Goal: Task Accomplishment & Management: Use online tool/utility

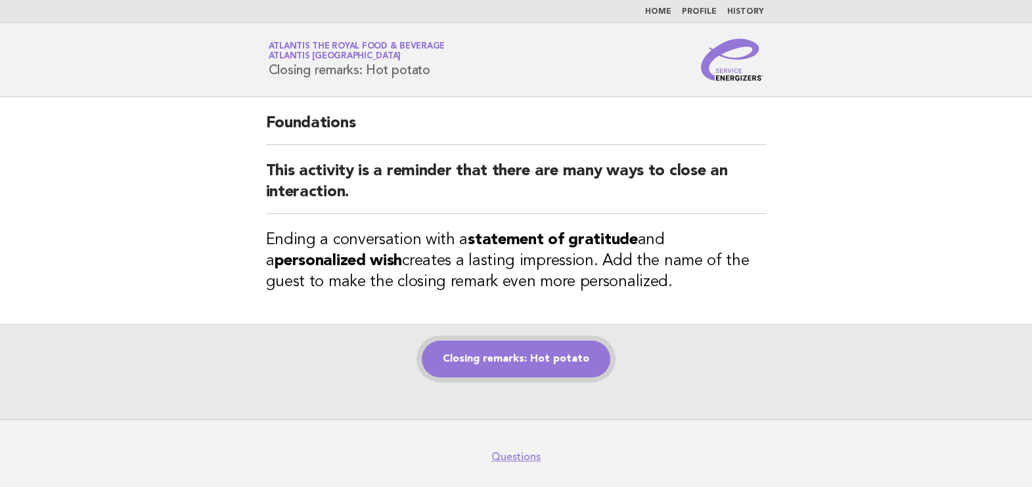
click at [532, 364] on link "Closing remarks: Hot potato" at bounding box center [516, 359] width 189 height 37
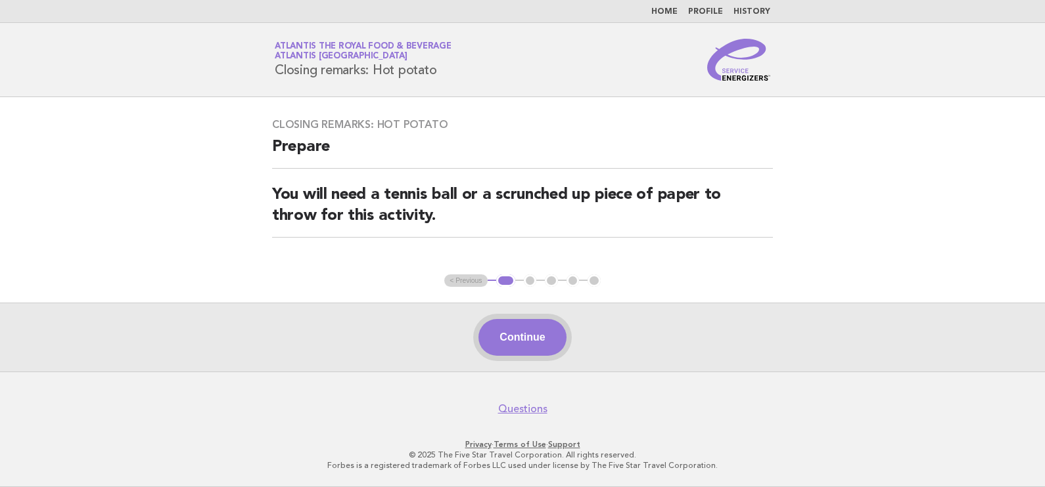
click at [528, 326] on button "Continue" at bounding box center [521, 337] width 87 height 37
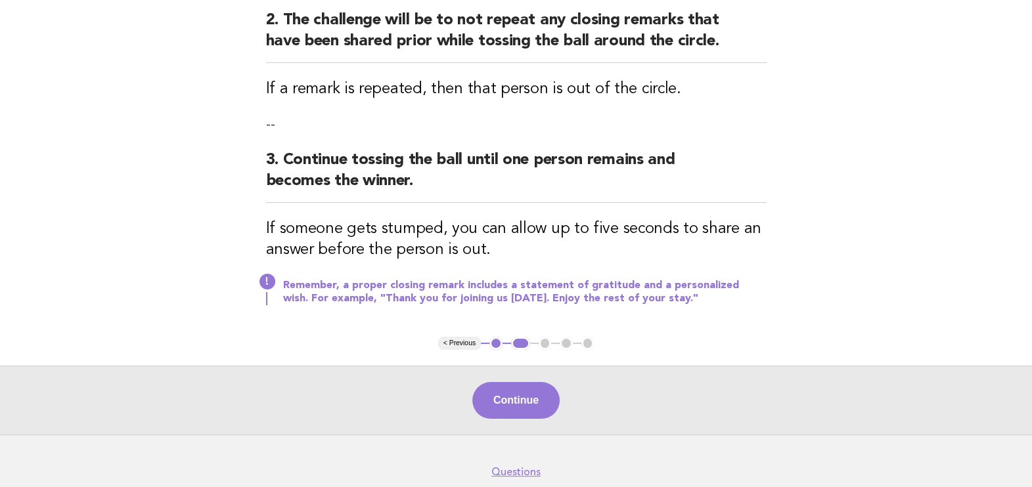
scroll to position [391, 0]
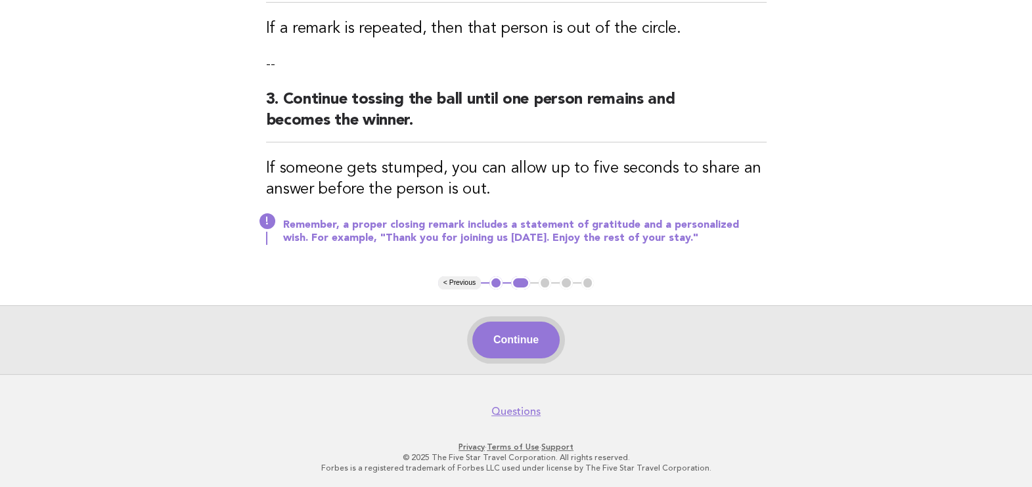
click at [494, 337] on button "Continue" at bounding box center [515, 340] width 87 height 37
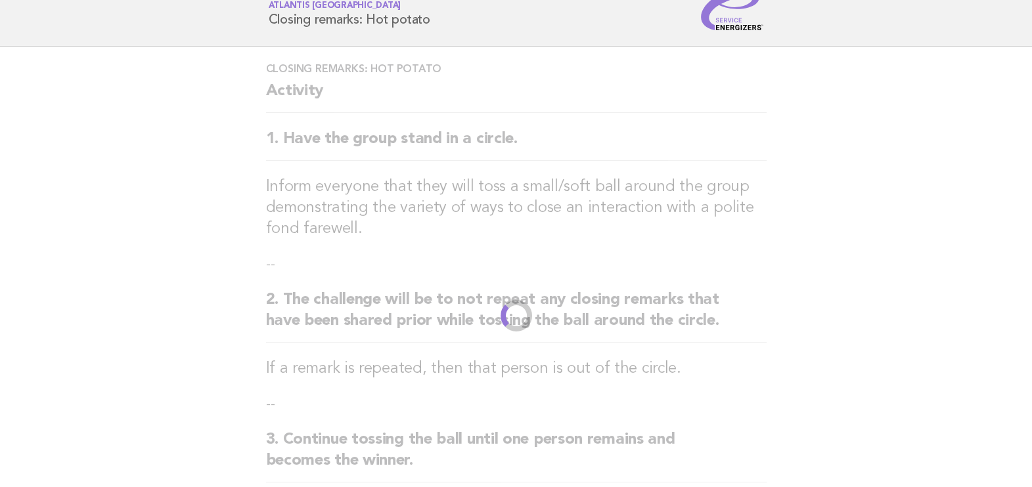
scroll to position [0, 0]
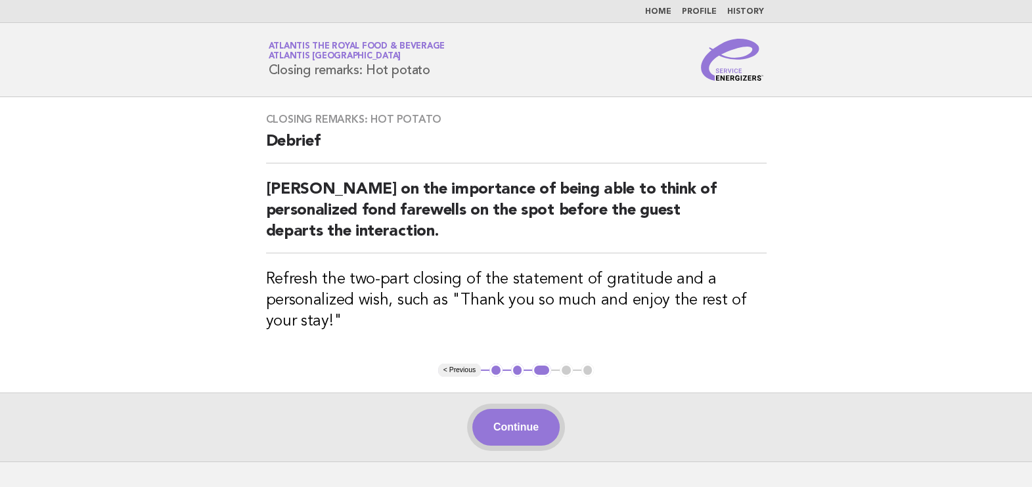
click at [495, 433] on button "Continue" at bounding box center [515, 427] width 87 height 37
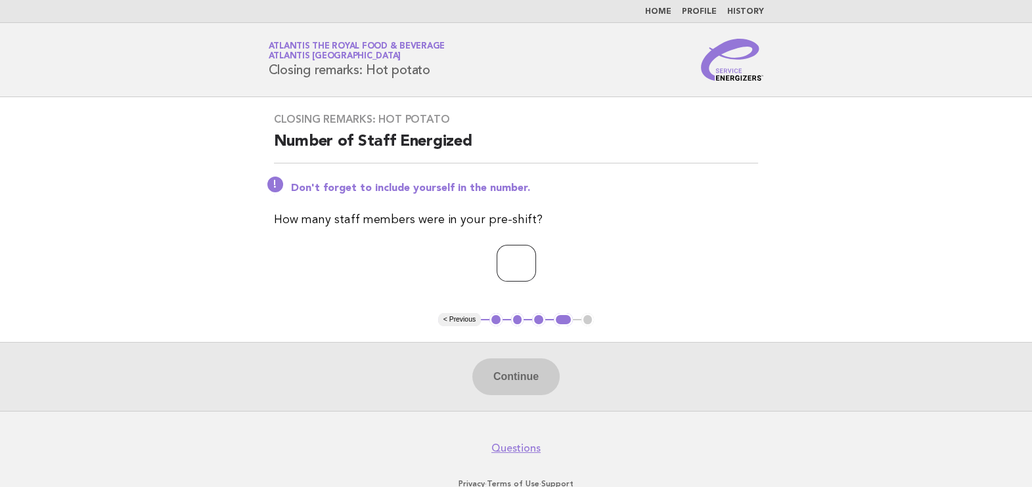
click at [510, 271] on input "number" at bounding box center [516, 263] width 39 height 37
type input "*"
click at [547, 378] on button "Continue" at bounding box center [515, 377] width 87 height 37
